Goal: Information Seeking & Learning: Learn about a topic

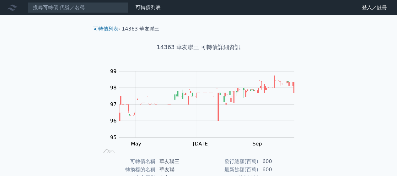
click at [81, 8] on input at bounding box center [78, 7] width 100 height 11
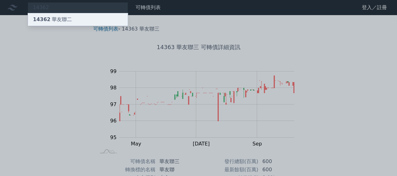
type input "14362"
click at [73, 19] on div "14362 華友聯二" at bounding box center [78, 19] width 100 height 13
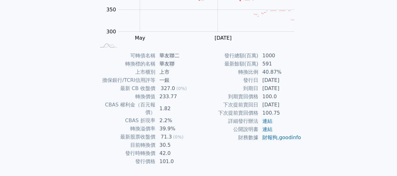
scroll to position [115, 0]
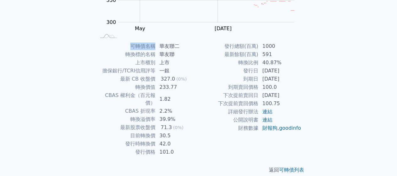
drag, startPoint x: 131, startPoint y: 45, endPoint x: 154, endPoint y: 46, distance: 23.6
click at [154, 46] on td "可轉債名稱" at bounding box center [126, 46] width 60 height 8
copy td "可轉債名稱"
drag, startPoint x: 160, startPoint y: 46, endPoint x: 178, endPoint y: 46, distance: 18.2
click at [178, 46] on td "華友聯二" at bounding box center [177, 46] width 43 height 8
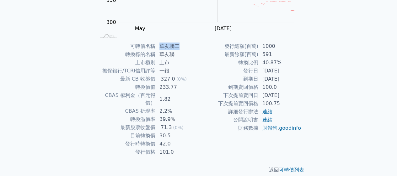
copy td "華友聯二"
drag, startPoint x: 238, startPoint y: 62, endPoint x: 257, endPoint y: 62, distance: 19.2
click at [257, 62] on td "轉換比例" at bounding box center [229, 62] width 60 height 8
copy td "轉換比例"
drag, startPoint x: 244, startPoint y: 69, endPoint x: 257, endPoint y: 70, distance: 13.2
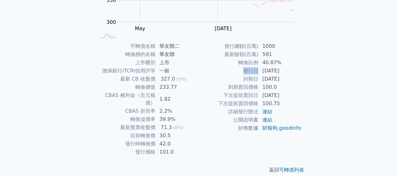
click at [257, 70] on td "發行日" at bounding box center [229, 71] width 60 height 8
copy td "發行日"
drag, startPoint x: 244, startPoint y: 78, endPoint x: 257, endPoint y: 80, distance: 13.0
click at [257, 80] on td "到期日" at bounding box center [229, 79] width 60 height 8
copy td "到期日"
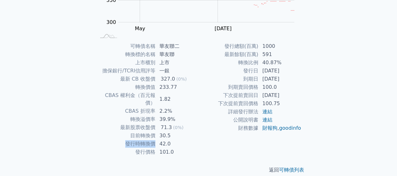
drag, startPoint x: 125, startPoint y: 135, endPoint x: 155, endPoint y: 136, distance: 30.5
click at [155, 139] on td "發行時轉換價" at bounding box center [126, 143] width 60 height 8
copy td "發行時轉換價"
drag, startPoint x: 159, startPoint y: 135, endPoint x: 169, endPoint y: 136, distance: 9.8
click at [169, 139] on td "42.0" at bounding box center [177, 143] width 43 height 8
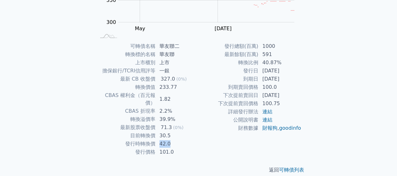
copy td "42.0"
drag, startPoint x: 263, startPoint y: 61, endPoint x: 279, endPoint y: 64, distance: 16.1
click at [279, 64] on td "40.87%" at bounding box center [280, 62] width 43 height 8
copy td "40.87%"
drag, startPoint x: 263, startPoint y: 78, endPoint x: 289, endPoint y: 81, distance: 25.7
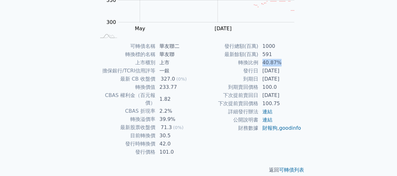
click at [289, 81] on td "[DATE]" at bounding box center [280, 79] width 43 height 8
copy td "[DATE]"
drag, startPoint x: 263, startPoint y: 69, endPoint x: 290, endPoint y: 71, distance: 26.8
click at [290, 71] on td "[DATE]" at bounding box center [280, 71] width 43 height 8
copy td "[DATE]"
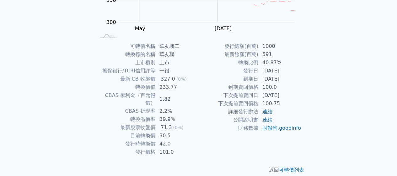
click at [375, 103] on div "可轉債列表 財務數據 可轉債列表 財務數據 登入／註冊 登入／註冊 可轉債列表 › 14362 華友聯二 14362 華友聯二 可轉債詳細資訊 Zoom Ou…" at bounding box center [198, 34] width 397 height 298
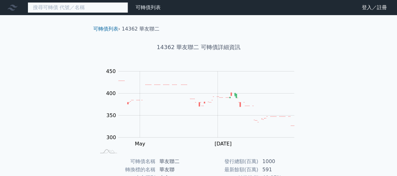
click at [57, 7] on input at bounding box center [78, 7] width 100 height 11
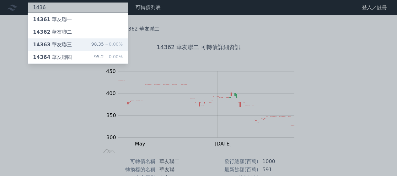
type input "1436"
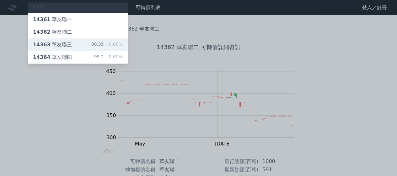
click at [67, 44] on div "14363 華友聯三" at bounding box center [52, 45] width 39 height 8
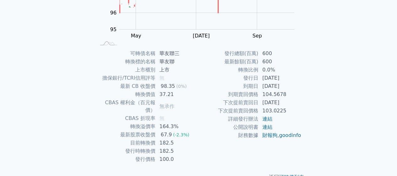
scroll to position [115, 0]
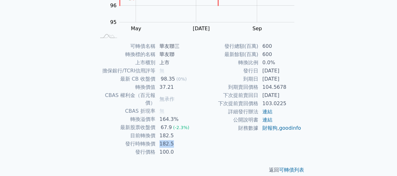
drag, startPoint x: 160, startPoint y: 135, endPoint x: 171, endPoint y: 137, distance: 11.4
click at [171, 139] on td "182.5" at bounding box center [177, 143] width 43 height 8
copy td "182.5"
drag, startPoint x: 161, startPoint y: 46, endPoint x: 177, endPoint y: 45, distance: 16.3
click at [177, 45] on td "華友聯三" at bounding box center [177, 46] width 43 height 8
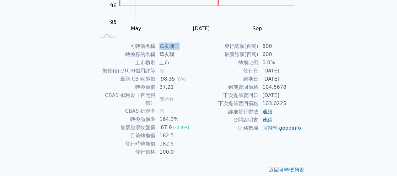
copy td "華友聯三"
drag, startPoint x: 262, startPoint y: 70, endPoint x: 289, endPoint y: 71, distance: 27.0
click at [289, 71] on td "[DATE]" at bounding box center [280, 71] width 43 height 8
copy td "[DATE]"
drag, startPoint x: 262, startPoint y: 78, endPoint x: 289, endPoint y: 79, distance: 27.4
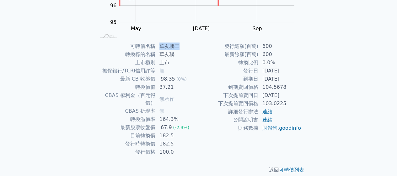
click at [289, 79] on td "[DATE]" at bounding box center [280, 79] width 43 height 8
copy td "[DATE]"
drag, startPoint x: 262, startPoint y: 62, endPoint x: 273, endPoint y: 63, distance: 10.1
click at [273, 63] on td "0.0%" at bounding box center [280, 62] width 43 height 8
copy td "0.0%"
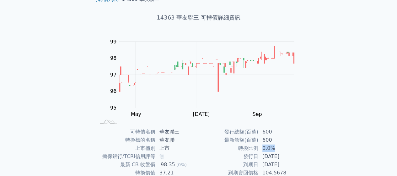
scroll to position [0, 0]
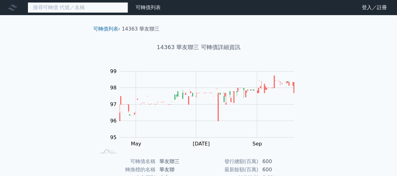
click at [63, 9] on input at bounding box center [78, 7] width 100 height 11
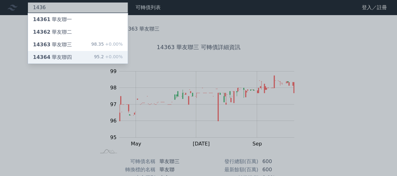
type input "1436"
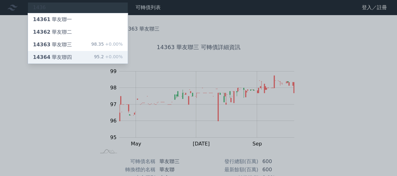
click at [68, 54] on div "14364 華友聯四" at bounding box center [52, 57] width 39 height 8
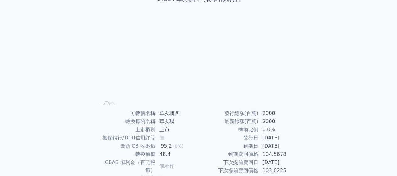
scroll to position [94, 0]
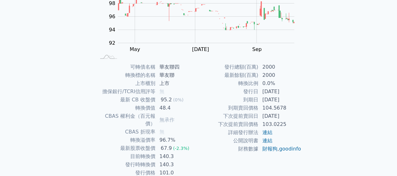
drag, startPoint x: 263, startPoint y: 92, endPoint x: 289, endPoint y: 93, distance: 26.1
click at [289, 93] on td "[DATE]" at bounding box center [280, 91] width 43 height 8
copy td "[DATE]"
drag, startPoint x: 160, startPoint y: 67, endPoint x: 179, endPoint y: 67, distance: 19.2
click at [179, 67] on td "華友聯四" at bounding box center [177, 67] width 43 height 8
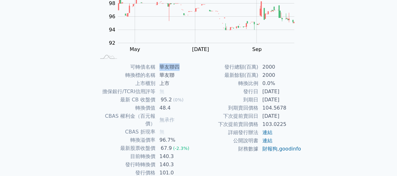
copy td "華友聯四"
drag, startPoint x: 263, startPoint y: 98, endPoint x: 290, endPoint y: 101, distance: 26.8
click at [290, 101] on td "[DATE]" at bounding box center [280, 99] width 43 height 8
copy td "[DATE]"
drag, startPoint x: 160, startPoint y: 157, endPoint x: 172, endPoint y: 157, distance: 11.6
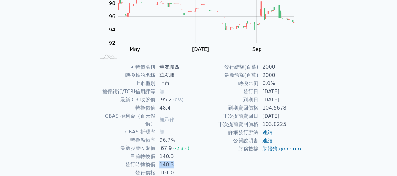
click at [172, 160] on td "140.3" at bounding box center [177, 164] width 43 height 8
copy td "140.3"
drag, startPoint x: 225, startPoint y: 66, endPoint x: 258, endPoint y: 69, distance: 32.5
click at [258, 69] on td "發行總額(百萬)" at bounding box center [229, 67] width 60 height 8
copy td "發行總額(百萬)"
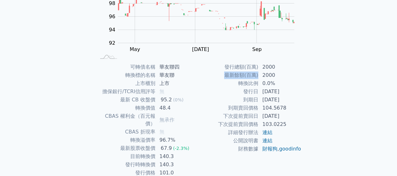
drag, startPoint x: 225, startPoint y: 75, endPoint x: 258, endPoint y: 76, distance: 32.4
click at [258, 76] on td "最新餘額(百萬)" at bounding box center [229, 75] width 60 height 8
drag, startPoint x: 262, startPoint y: 67, endPoint x: 273, endPoint y: 68, distance: 11.0
click at [273, 68] on td "2000" at bounding box center [280, 67] width 43 height 8
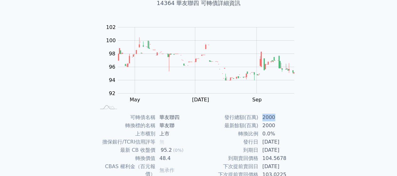
scroll to position [0, 0]
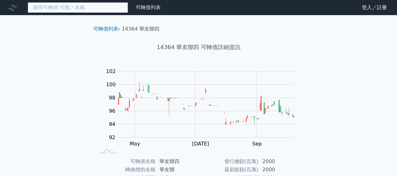
click at [55, 8] on input at bounding box center [78, 7] width 100 height 11
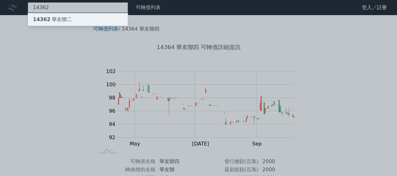
type input "14362"
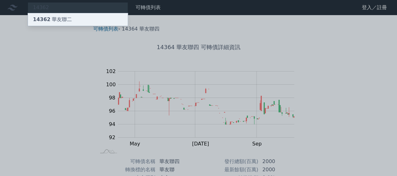
click at [56, 17] on div "14362 華友聯二" at bounding box center [52, 20] width 39 height 8
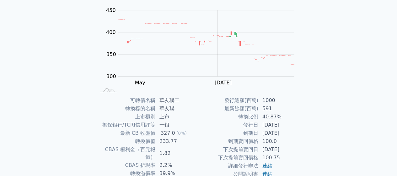
scroll to position [94, 0]
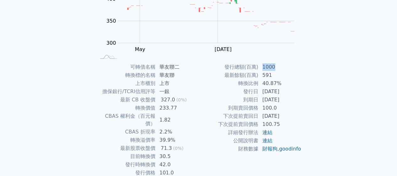
drag, startPoint x: 262, startPoint y: 66, endPoint x: 274, endPoint y: 69, distance: 12.2
click at [274, 69] on td "1000" at bounding box center [280, 67] width 43 height 8
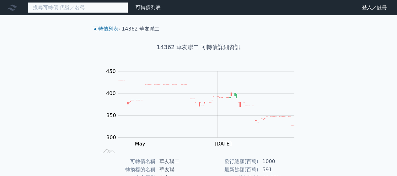
click at [83, 4] on input at bounding box center [78, 7] width 100 height 11
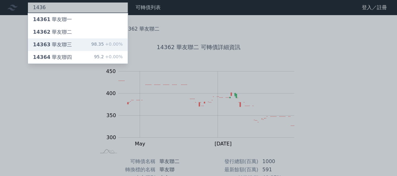
type input "1436"
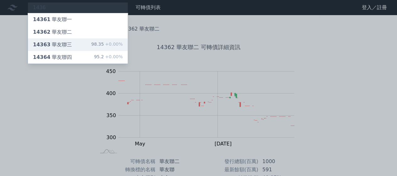
click at [74, 42] on div "14363 華友聯三 98.35 +0.00%" at bounding box center [78, 44] width 100 height 13
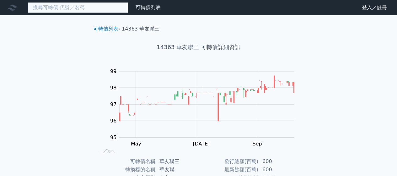
click at [84, 7] on input at bounding box center [78, 7] width 100 height 11
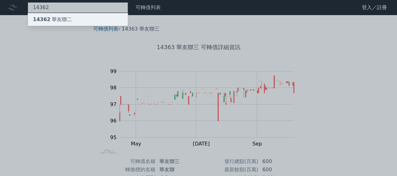
type input "14362"
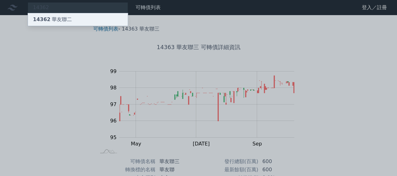
click at [76, 17] on div "14362 華友聯二" at bounding box center [78, 19] width 100 height 13
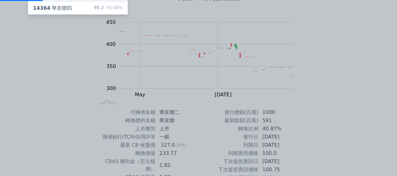
scroll to position [63, 0]
